Goal: Find specific page/section: Find specific page/section

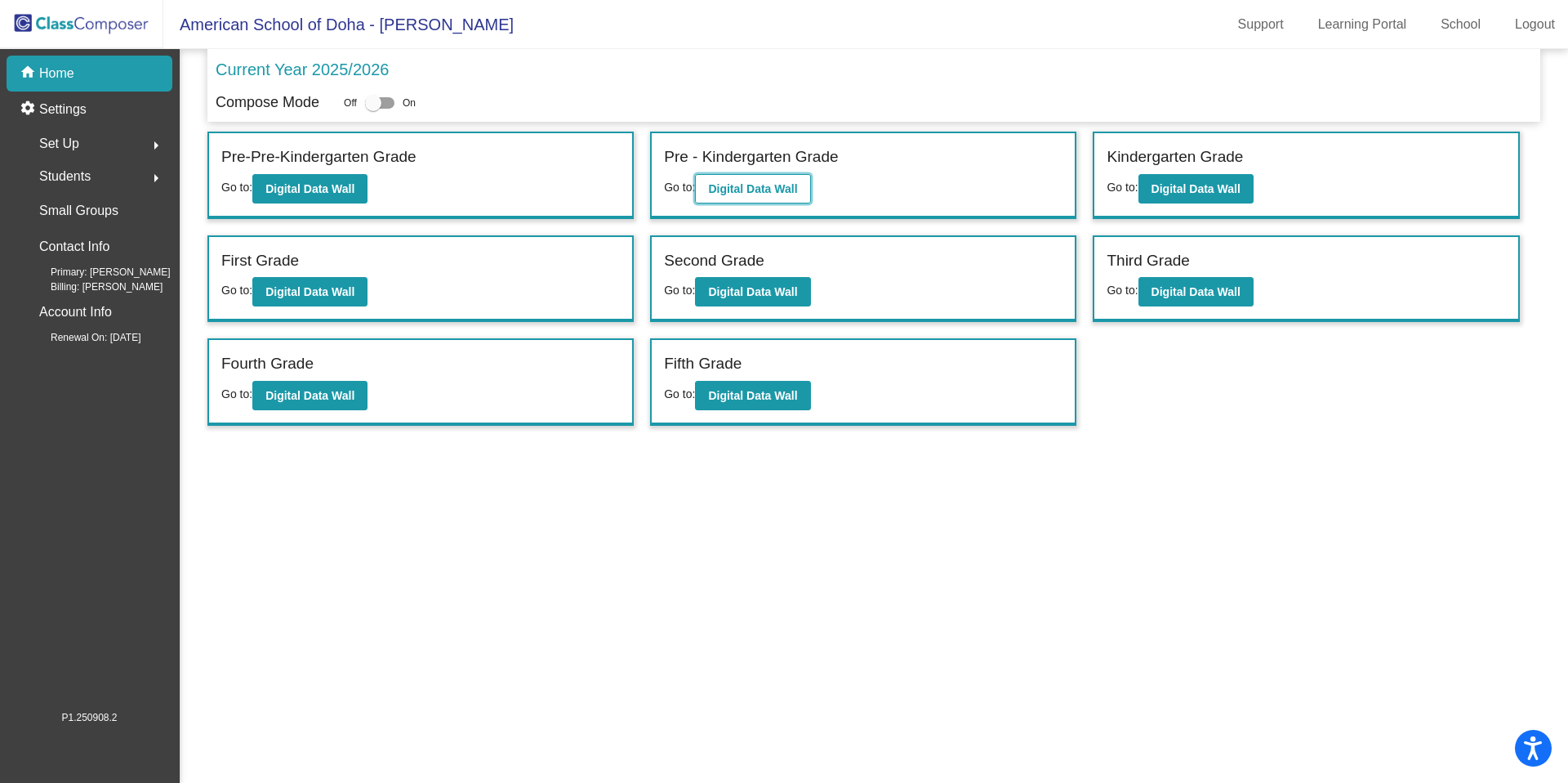
click at [797, 187] on b "Digital Data Wall" at bounding box center [752, 189] width 89 height 13
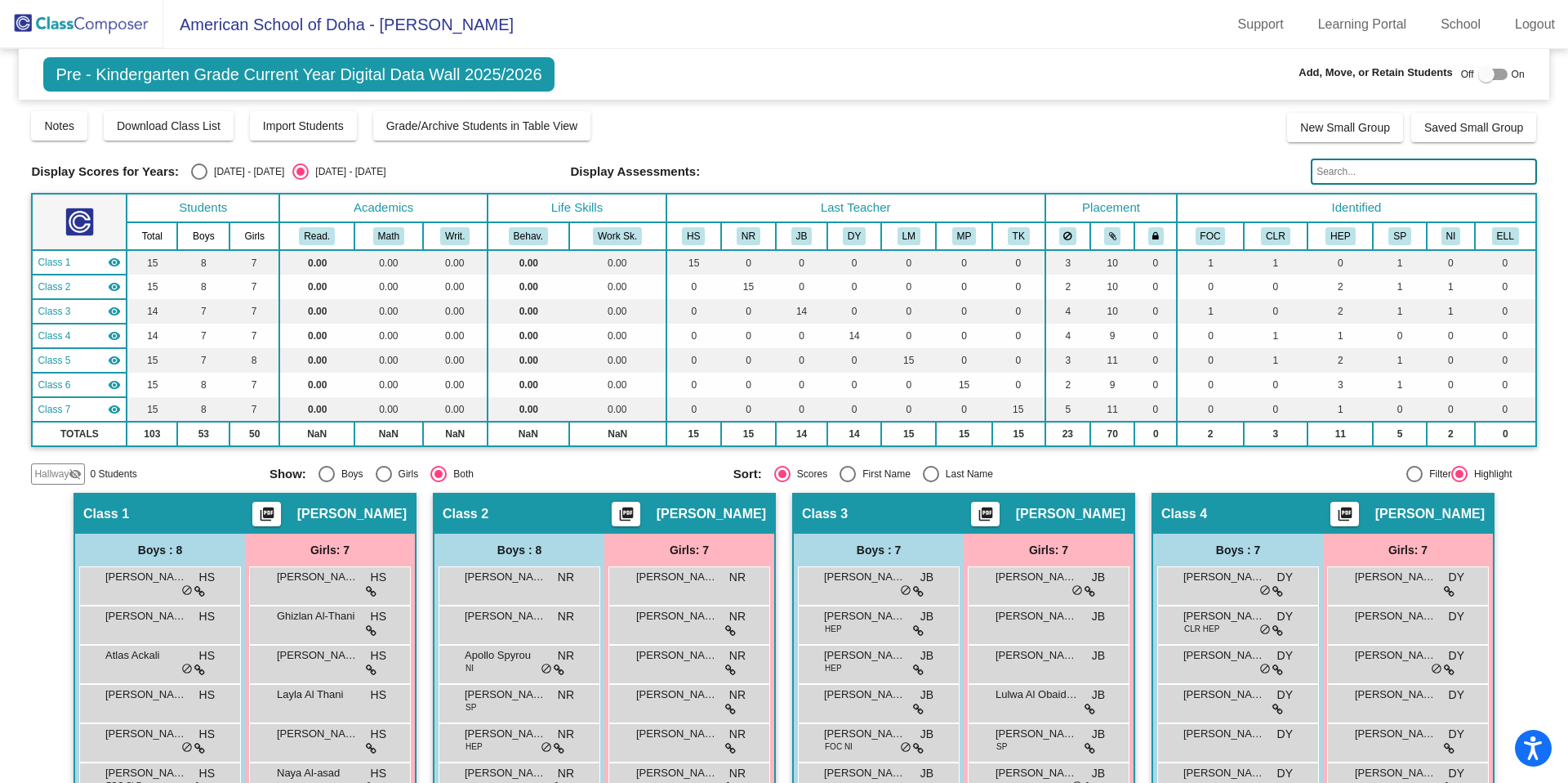
click at [192, 171] on div "Select an option" at bounding box center [199, 172] width 17 height 17
click at [199, 179] on input "[DATE] - [DATE]" at bounding box center [199, 179] width 1 height 1
radio input "true"
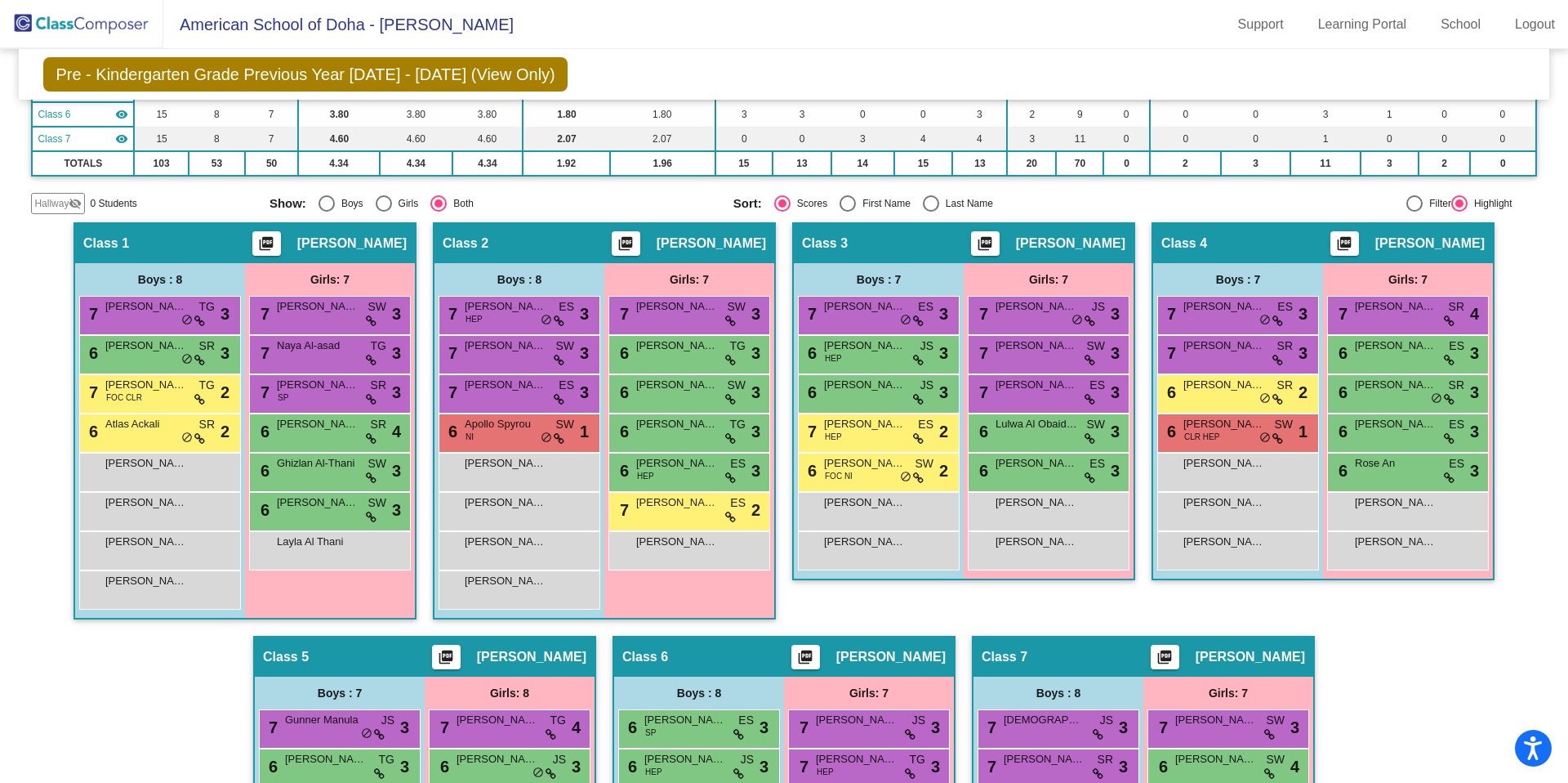
scroll to position [268, 0]
click at [1388, 467] on span "Rose An" at bounding box center [1396, 462] width 82 height 17
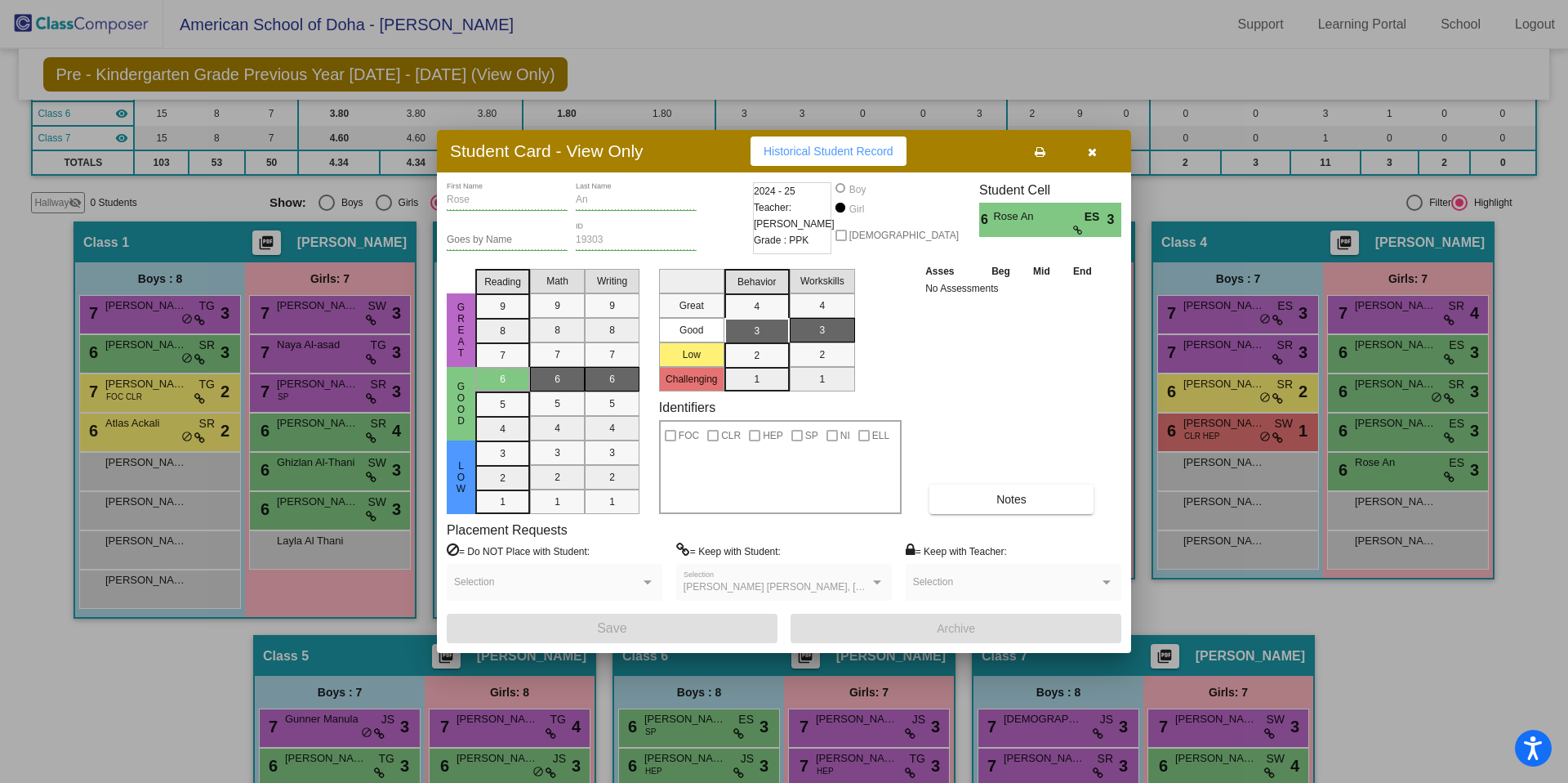
click at [1458, 657] on div at bounding box center [784, 392] width 1568 height 783
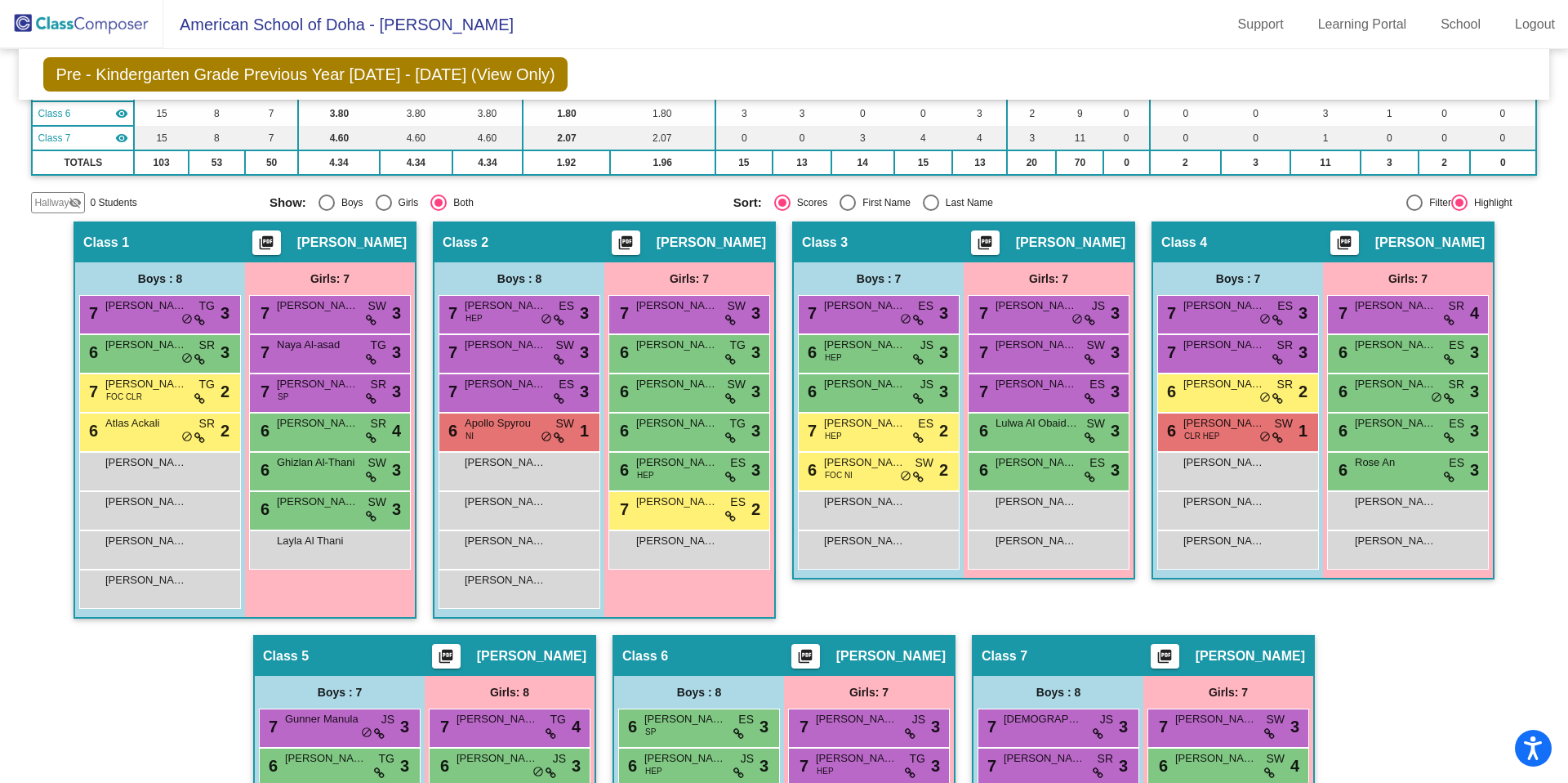
click at [108, 28] on img at bounding box center [82, 24] width 164 height 48
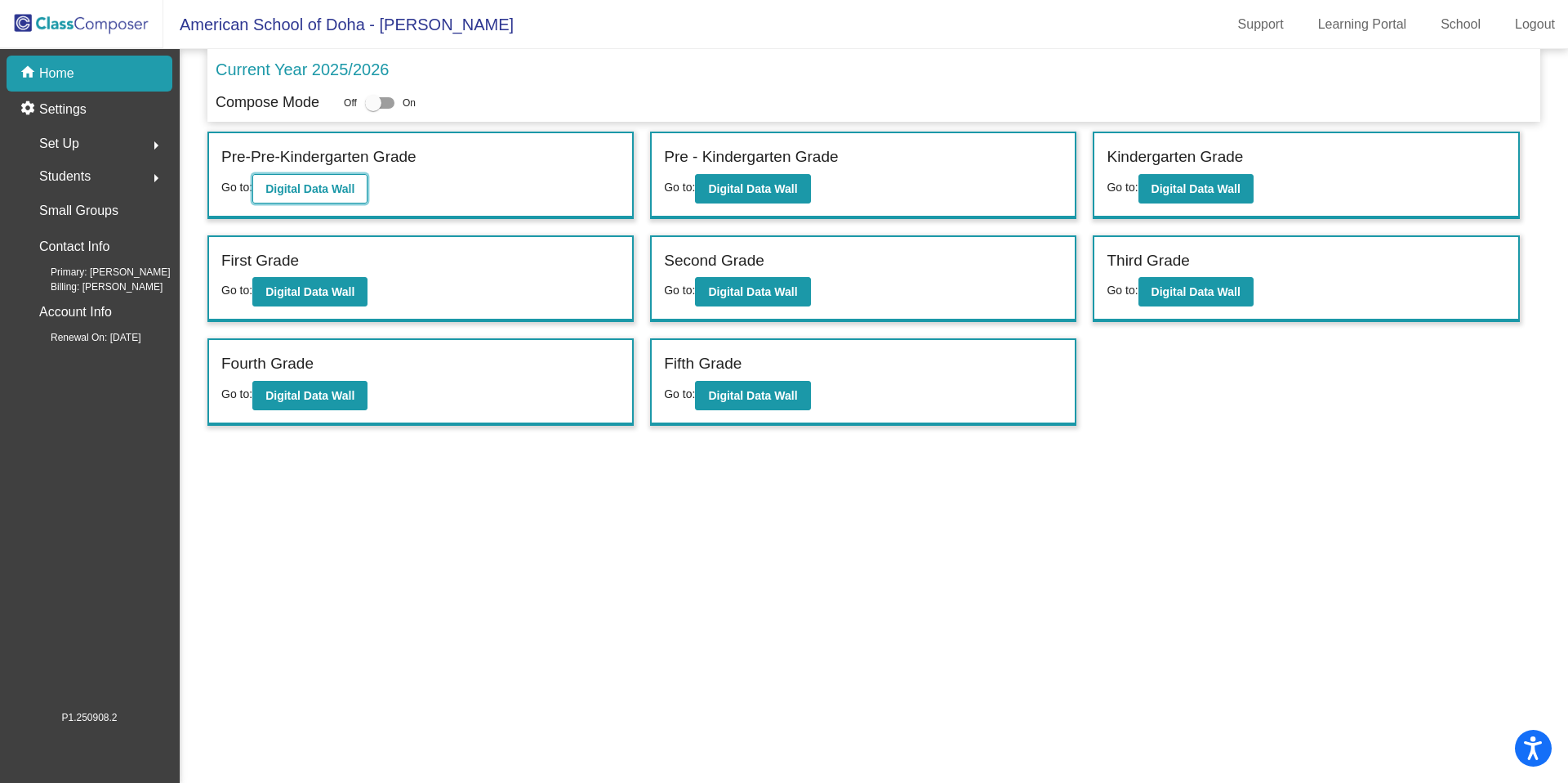
click at [367, 200] on button "Digital Data Wall" at bounding box center [310, 188] width 115 height 29
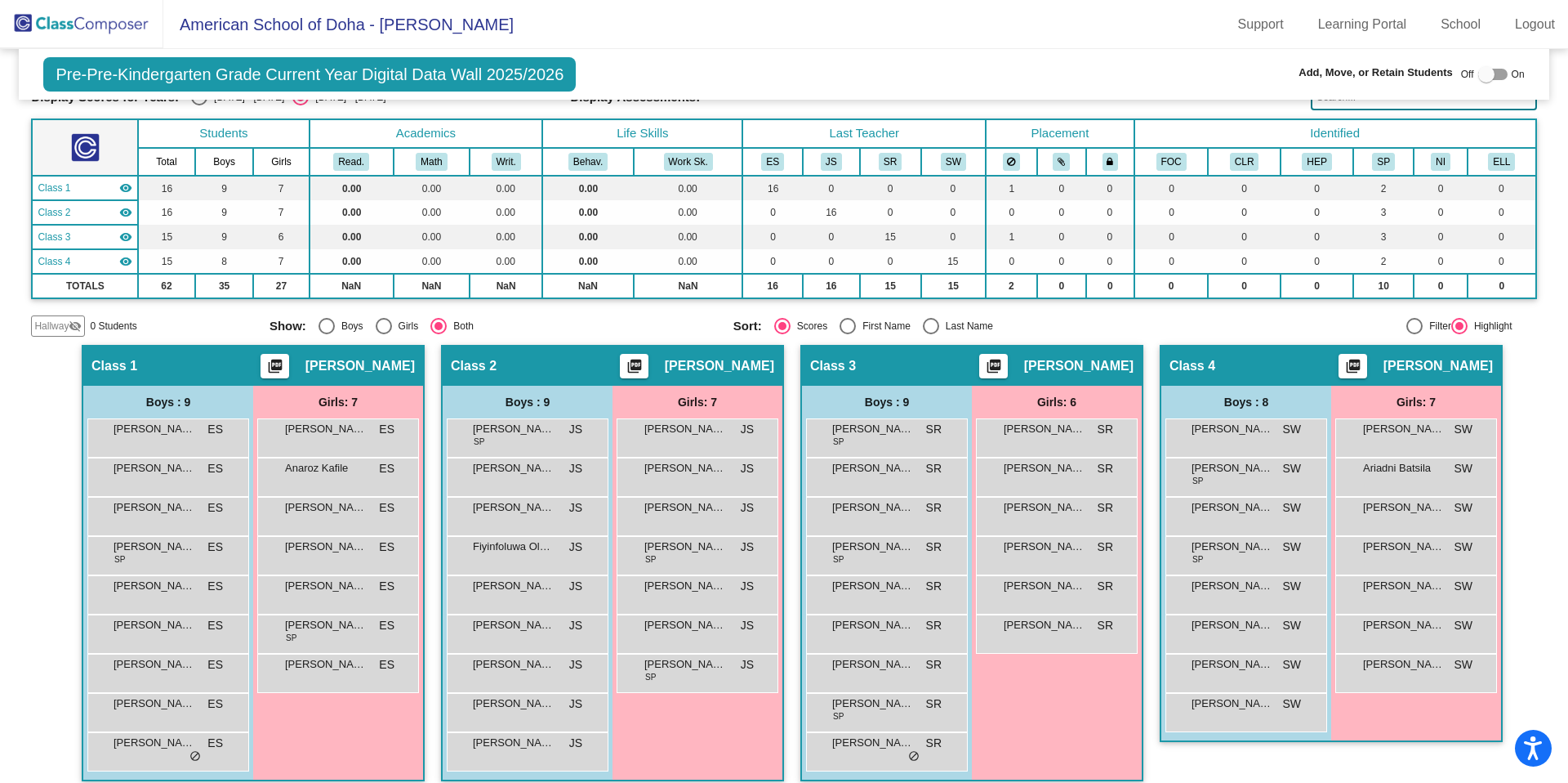
scroll to position [89, 0]
